Goal: Navigation & Orientation: Find specific page/section

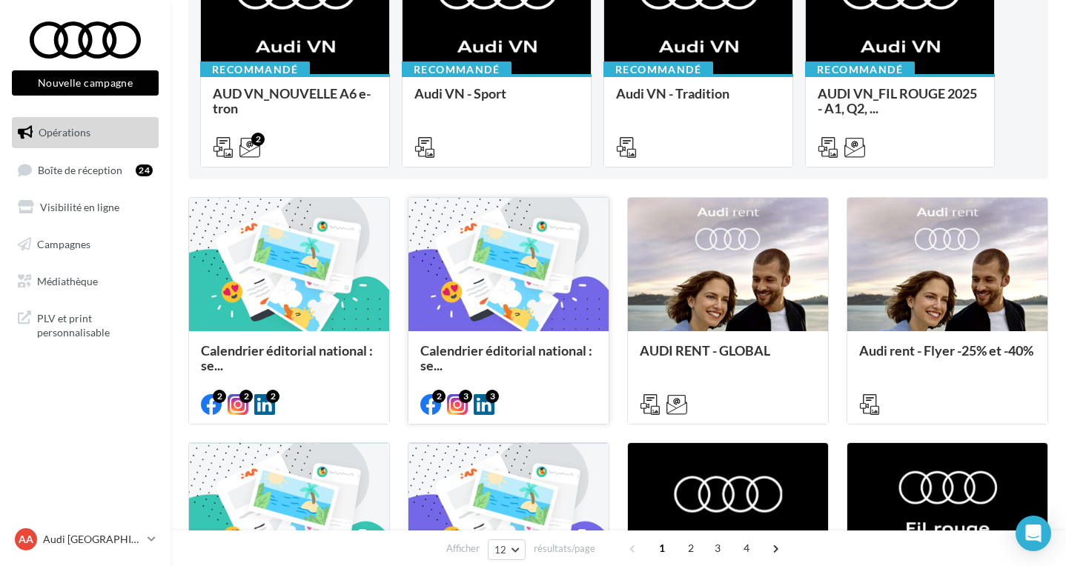
scroll to position [216, 0]
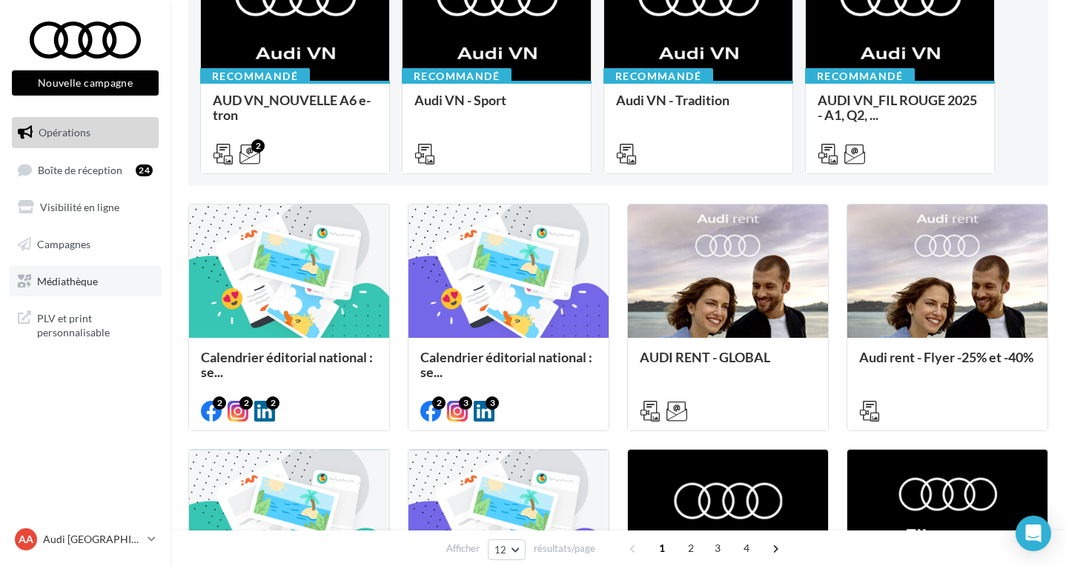
click at [85, 271] on link "Médiathèque" at bounding box center [85, 281] width 153 height 31
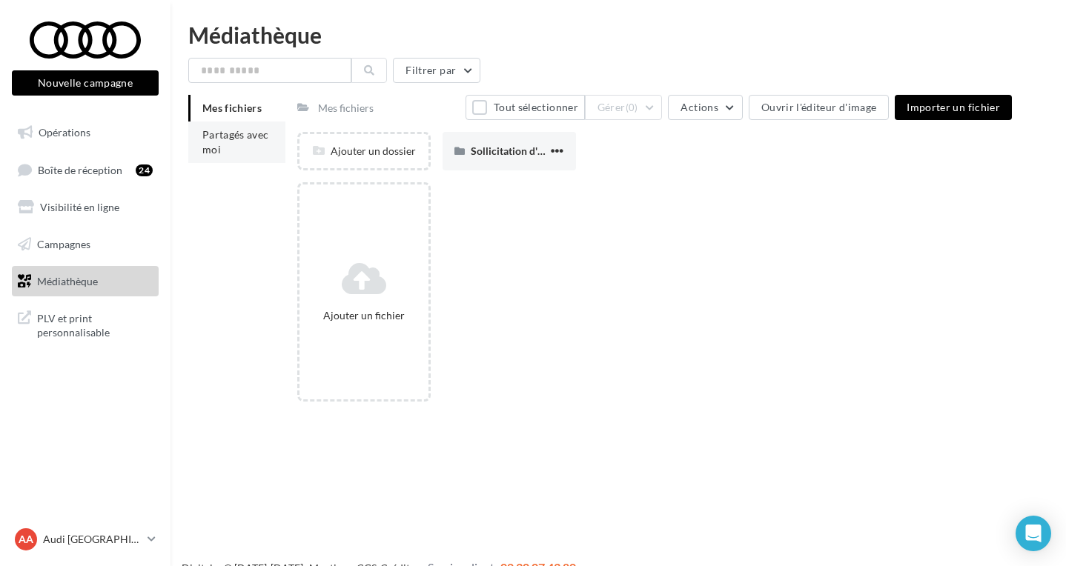
click at [222, 151] on li "Partagés avec moi" at bounding box center [236, 143] width 97 height 42
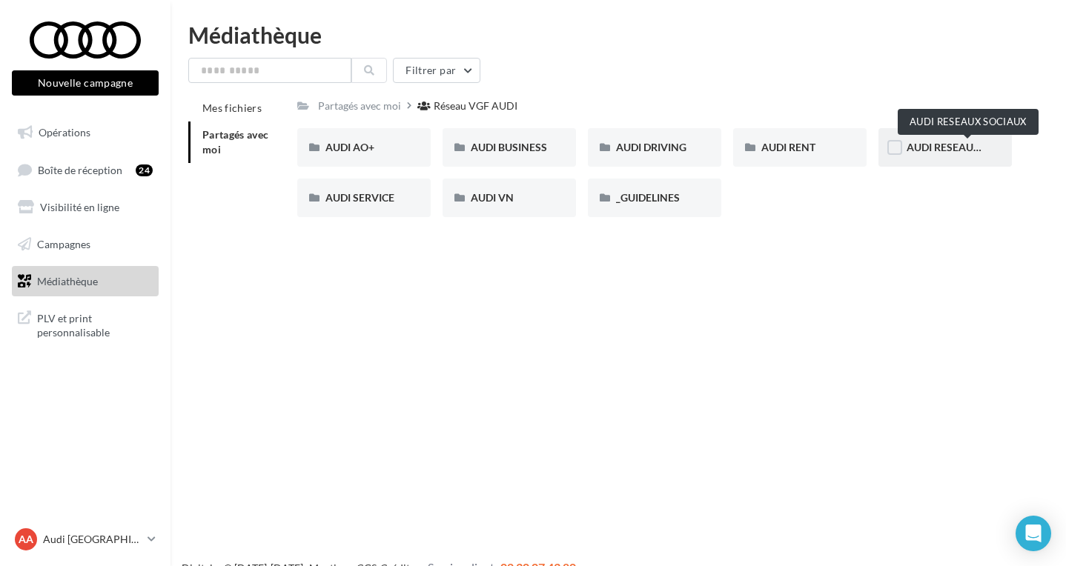
click at [939, 144] on span "AUDI RESEAUX SOCIAUX" at bounding box center [968, 147] width 122 height 13
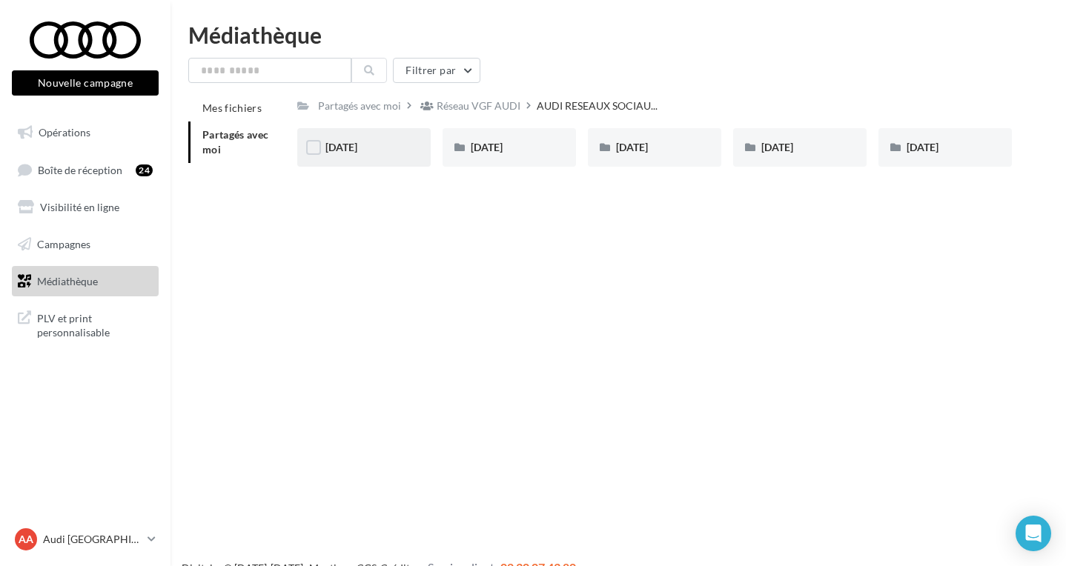
click at [374, 139] on div "[DATE]" at bounding box center [363, 147] width 133 height 39
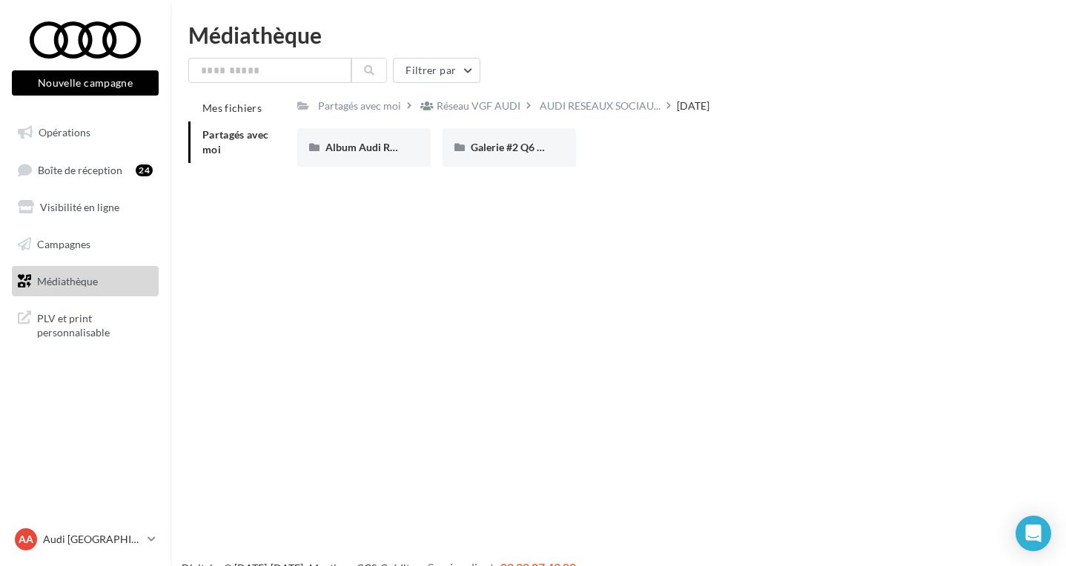
click at [999, 0] on html "Nouvelle campagne Nouvelle campagne Opérations Boîte de réception 24 Visibilité…" at bounding box center [533, 283] width 1066 height 566
